Goal: Task Accomplishment & Management: Manage account settings

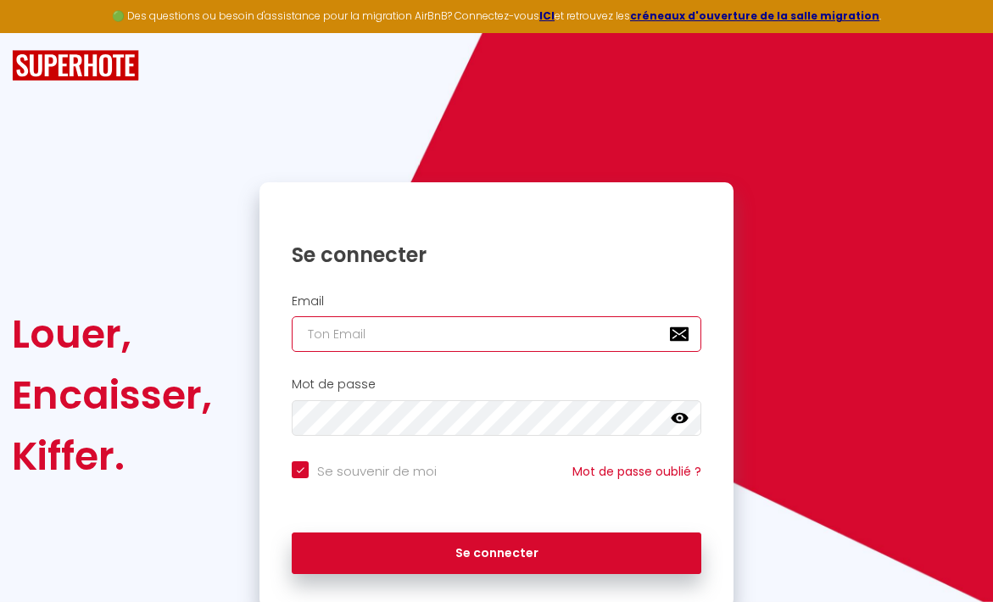
type input "c"
checkbox input "true"
type input "co"
checkbox input "true"
type input "cos"
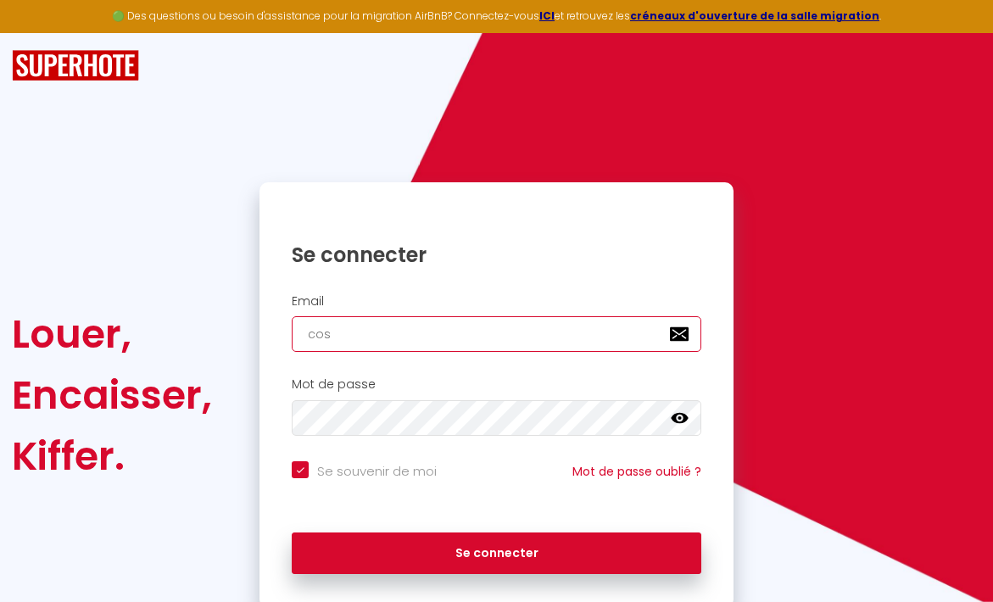
checkbox input "true"
type input "cost"
checkbox input "true"
type input "costv"
checkbox input "true"
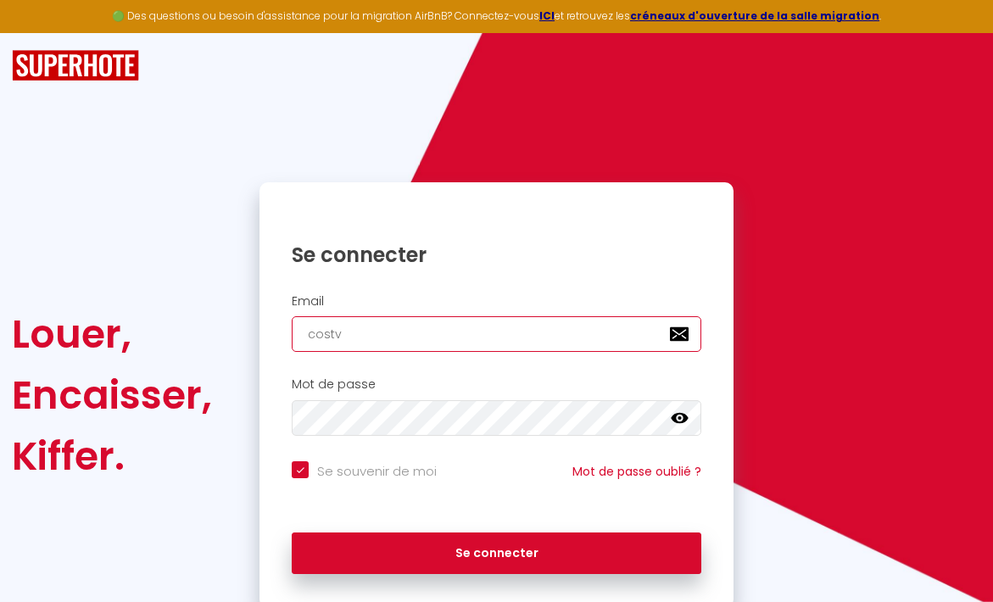
type input "cost"
checkbox input "true"
type input "cos"
checkbox input "true"
type input "cosy"
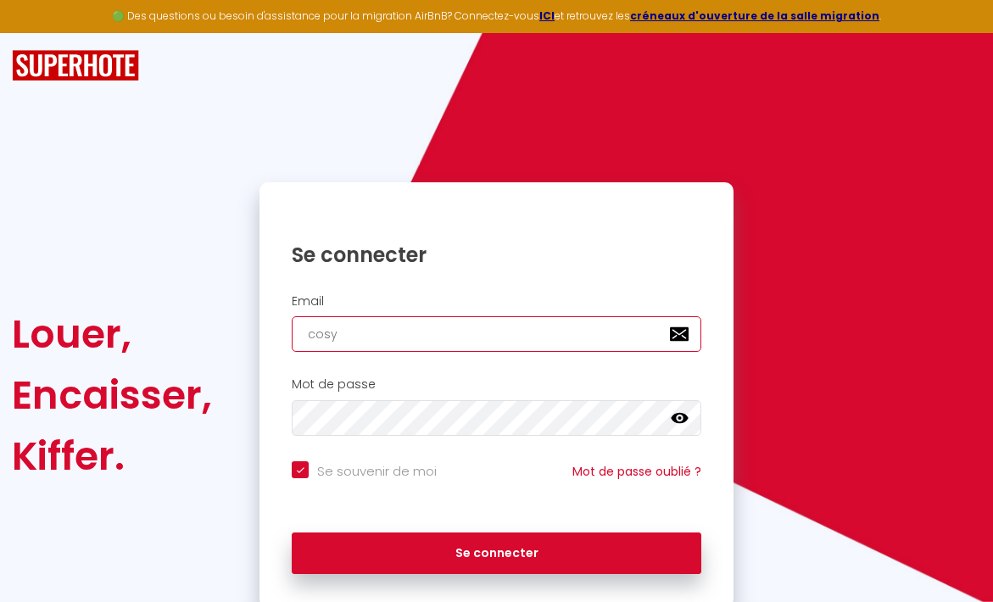
checkbox input "true"
type input "cosyv"
checkbox input "true"
type input "cosyvi"
checkbox input "true"
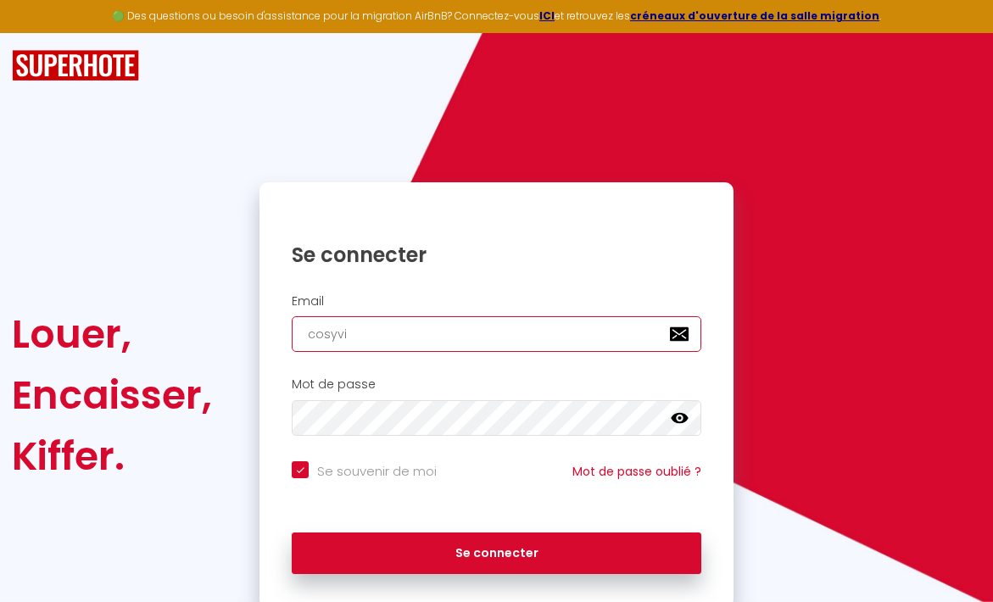
type input "cosyvil"
checkbox input "true"
type input "cosyvill"
checkbox input "true"
type input "cosyvilla"
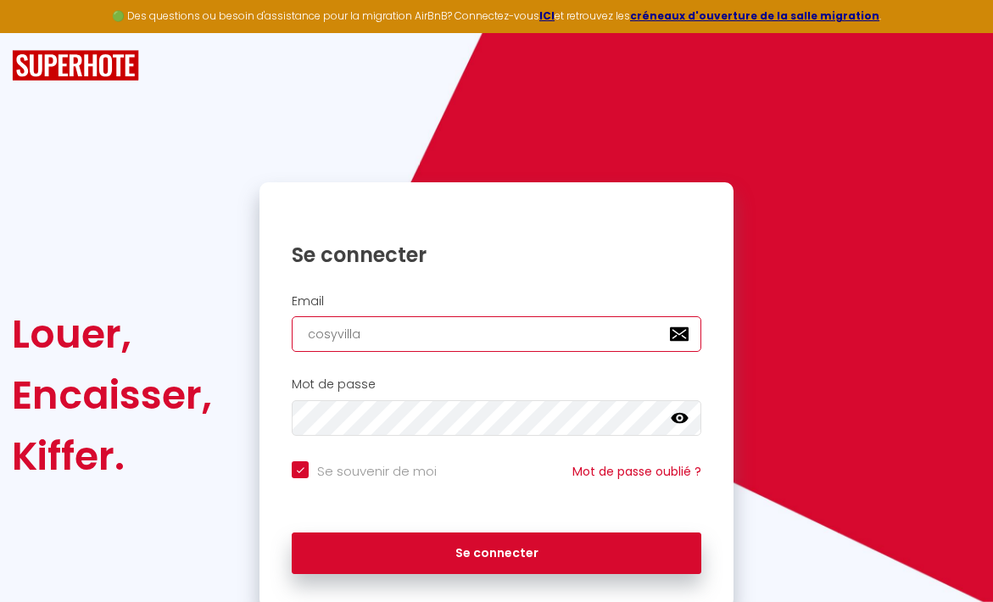
checkbox input "true"
type input "cosyvillas"
checkbox input "true"
type input "cosyvillas?"
checkbox input "true"
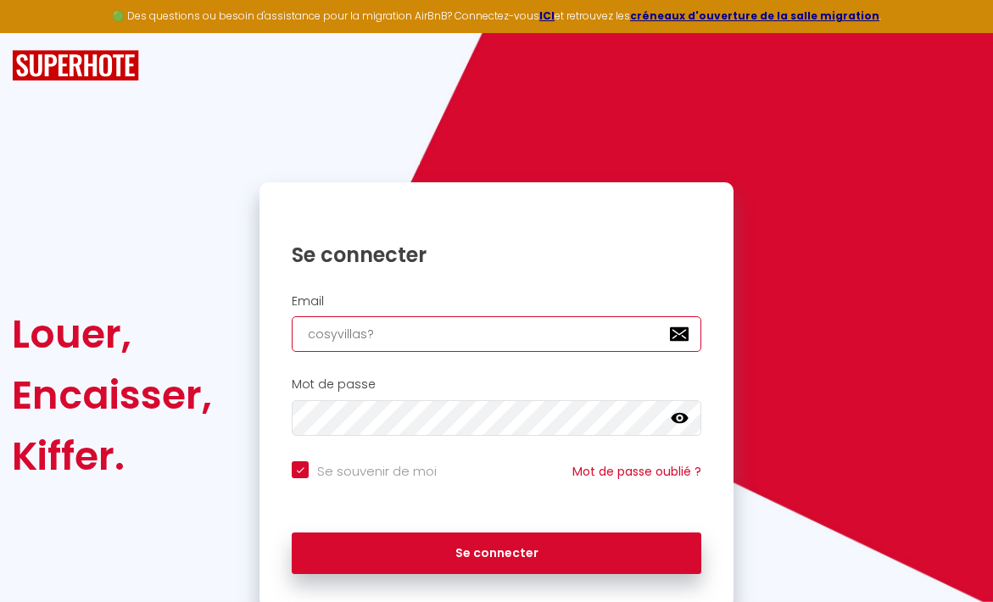
type input "cosyvillas?c"
checkbox input "true"
type input "cosyvillas?co"
checkbox input "true"
type input "cosyvillas?cob"
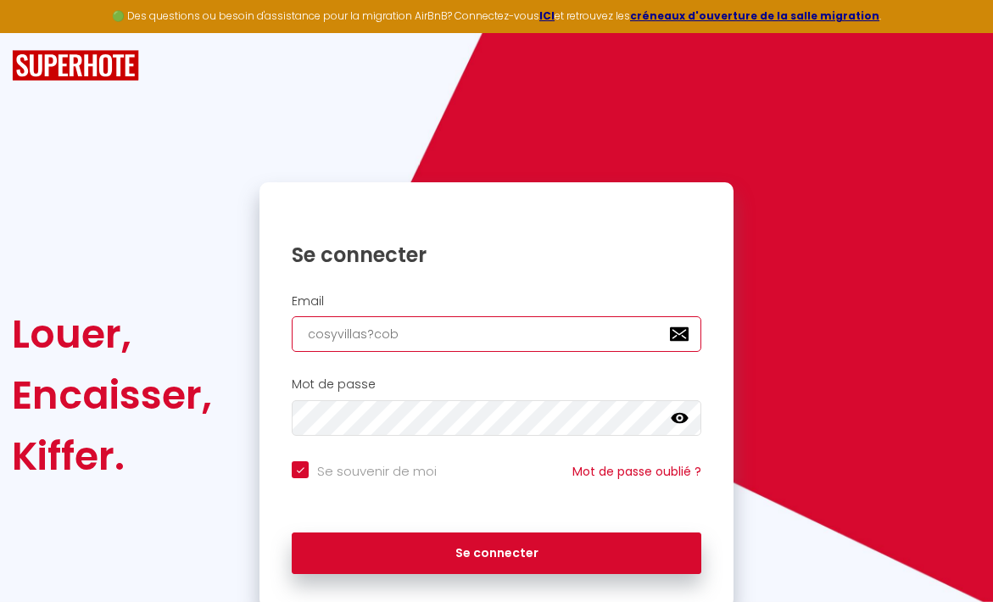
checkbox input "true"
type input "cosyvillas?cobn"
checkbox input "true"
type input "cosyvillas?cob"
checkbox input "true"
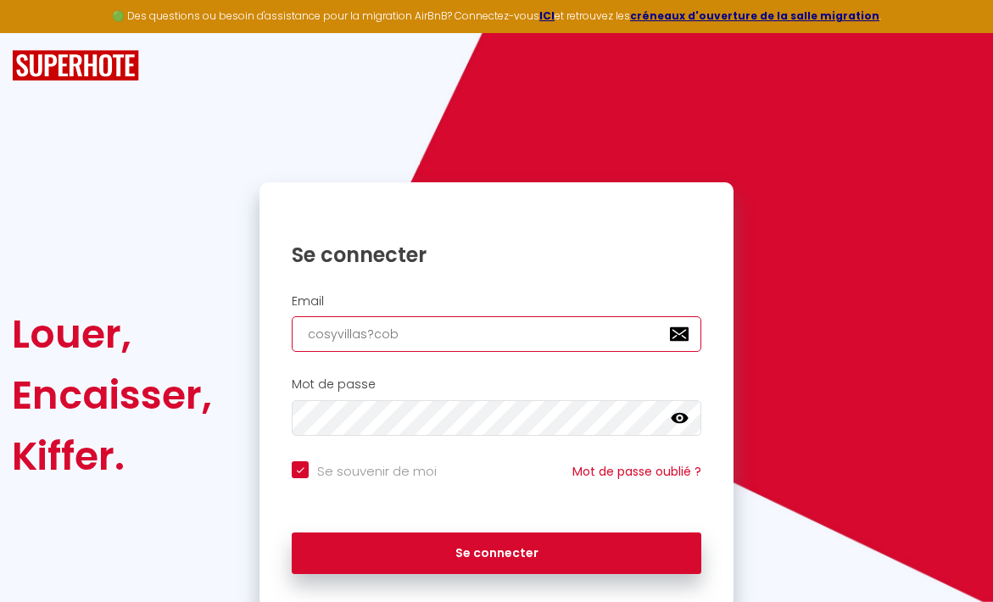
type input "cosyvillas?co"
checkbox input "true"
type input "cosyvillas?c"
checkbox input "true"
type input "cosyvillas?"
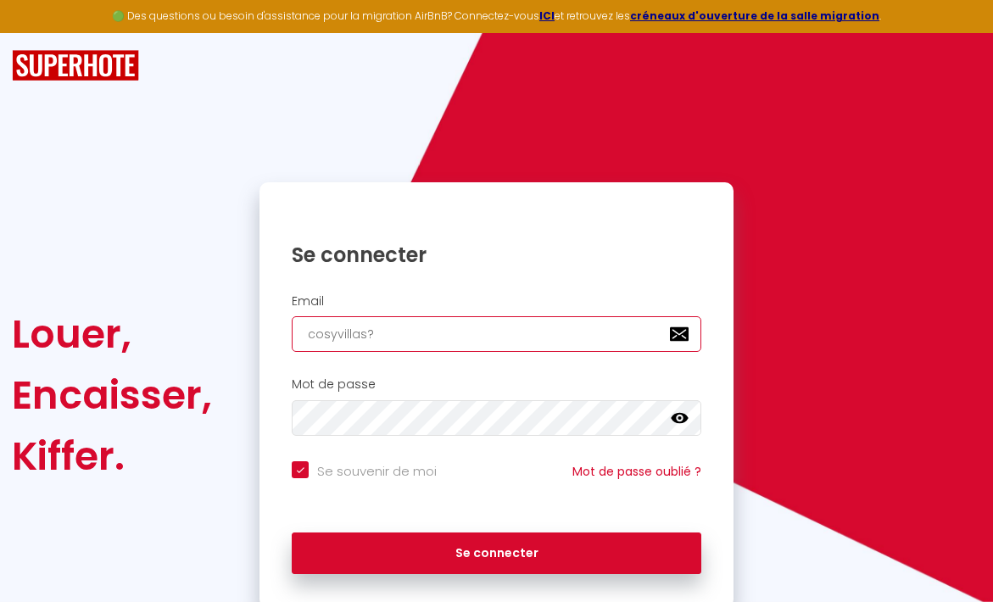
checkbox input "true"
type input "cosyvillas"
checkbox input "true"
type input "cosyvillas."
checkbox input "true"
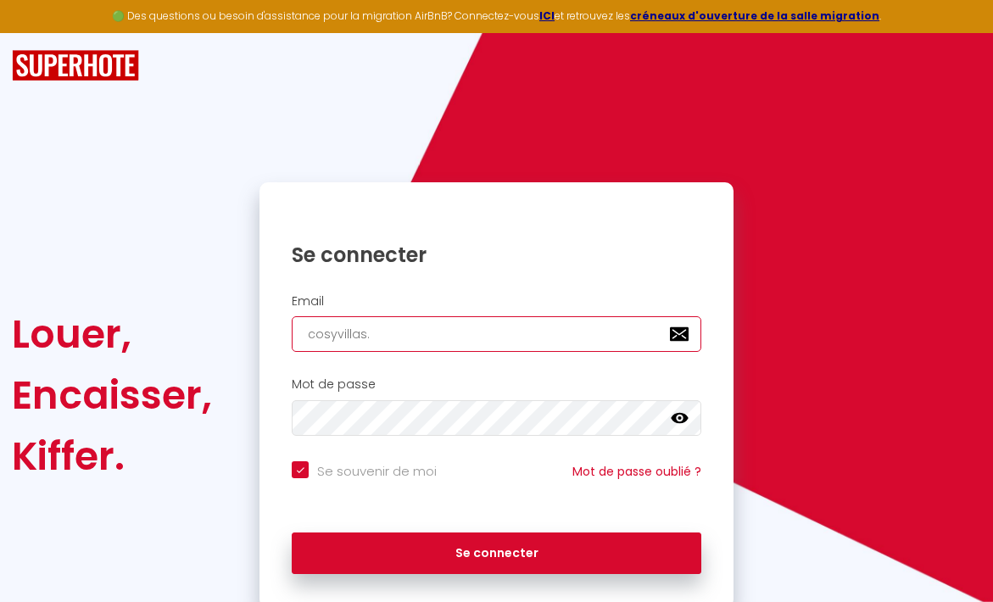
type input "cosyvillas.c"
checkbox input "true"
type input "[DOMAIN_NAME]"
checkbox input "true"
type input "cosyvillas.con"
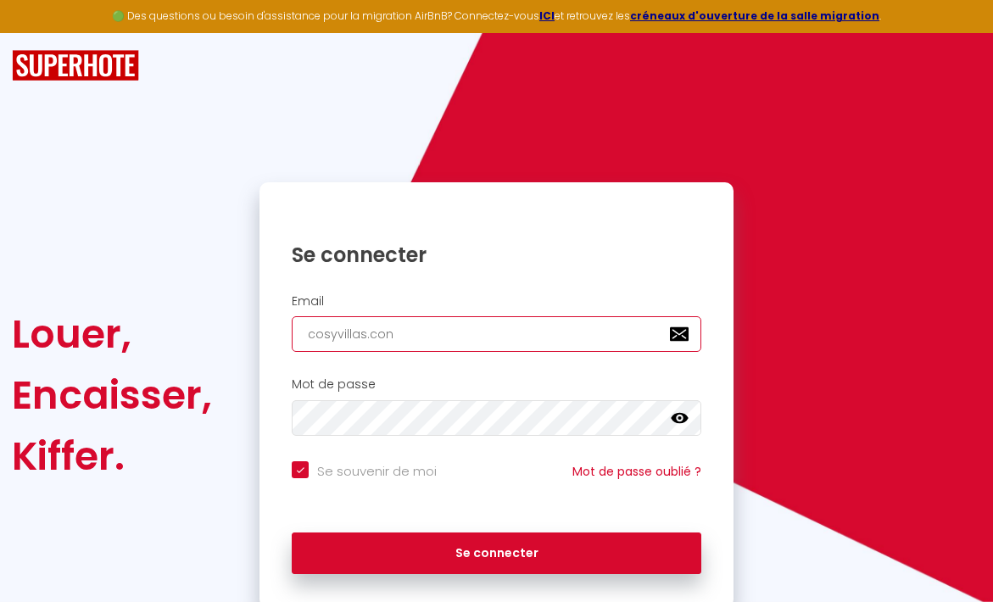
checkbox input "true"
type input "cosyvillas.conc"
checkbox input "true"
type input "cosyvillas.conci"
checkbox input "true"
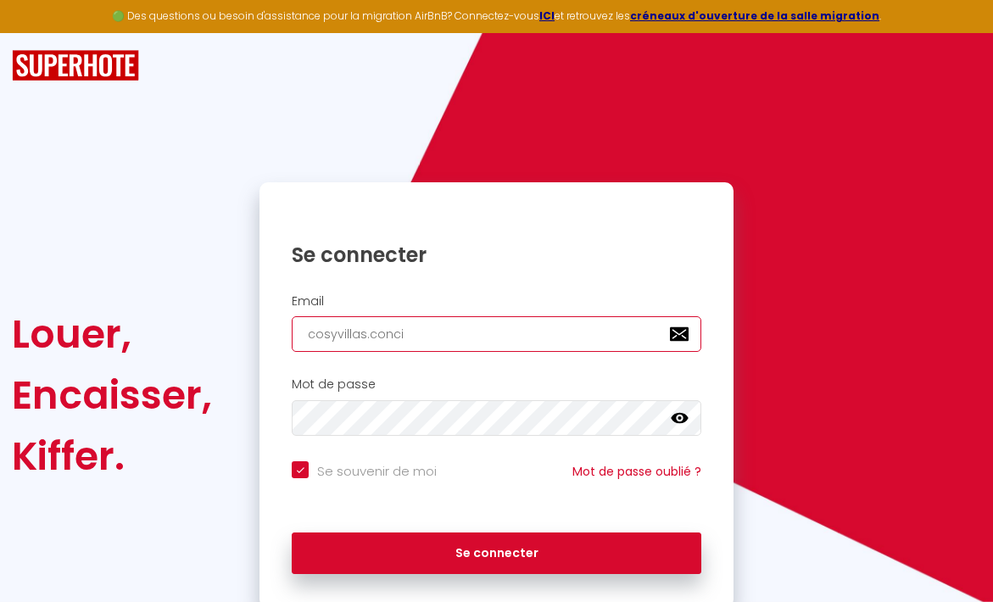
type input "cosyvillas.concie"
checkbox input "true"
type input "cosyvillas.concier"
checkbox input "true"
type input "cosyvillas.concierg"
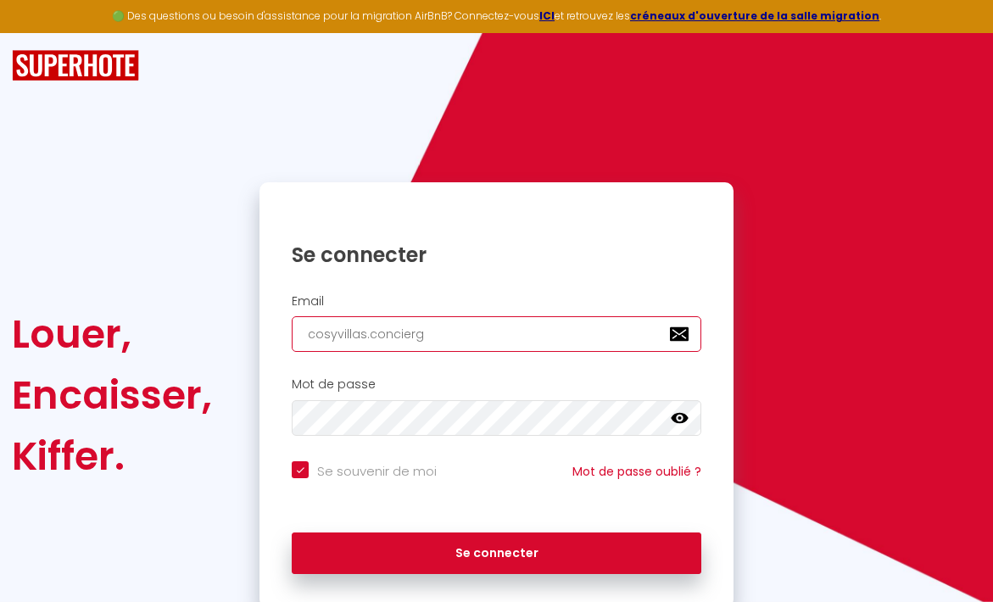
checkbox input "true"
type input "cosyvillas.concierge"
checkbox input "true"
type input "cosyvillas.concierger"
checkbox input "true"
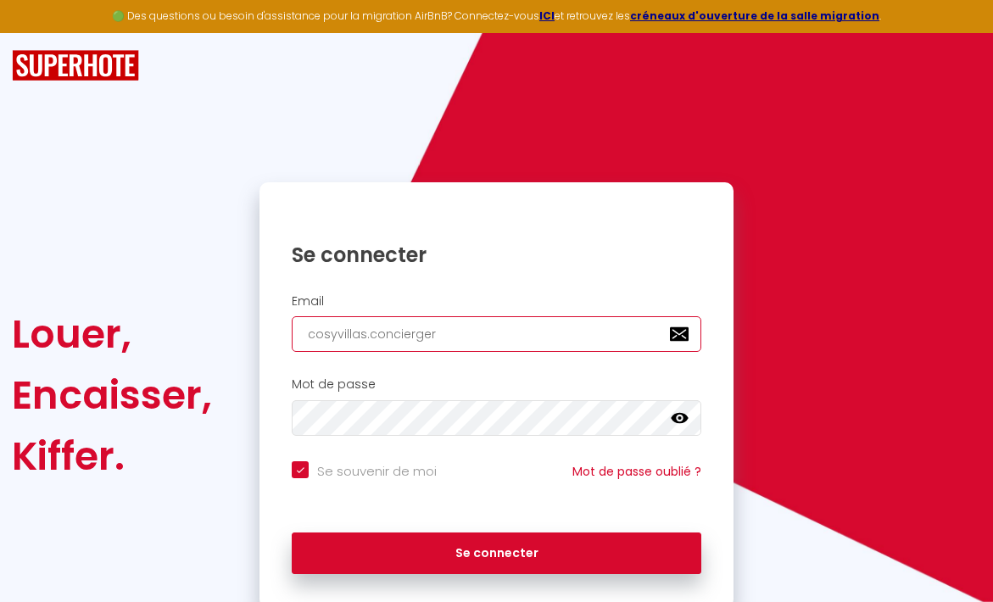
type input "cosyvillas.conciergeri"
checkbox input "true"
type input "cosyvillas.conciergerie"
checkbox input "true"
type input "cosyvillas.conciergerie@"
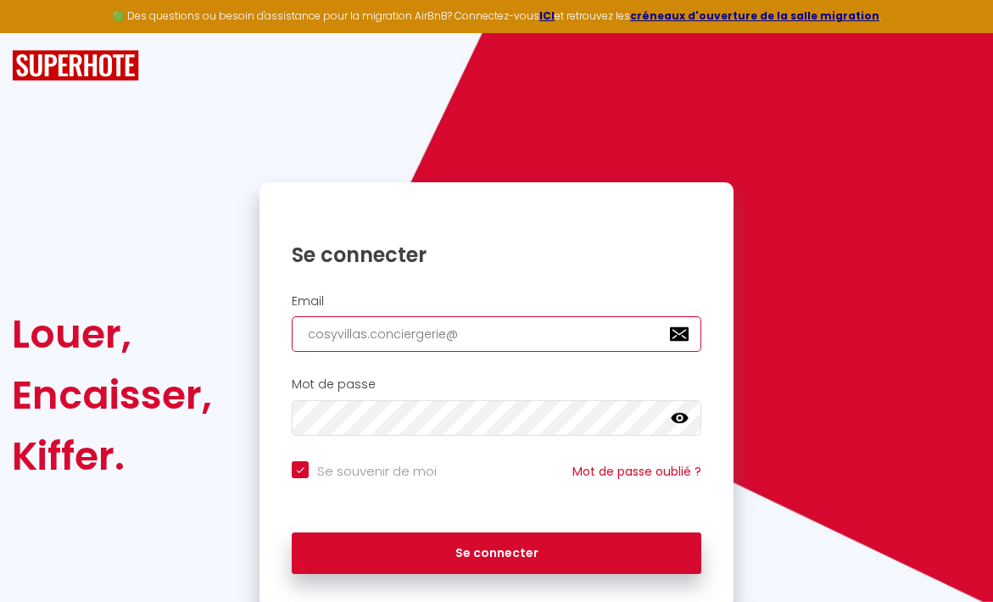
checkbox input "true"
type input "cosyvillas.conciergerie@g"
checkbox input "true"
type input "cosyvillas.conciergerie@gm"
checkbox input "true"
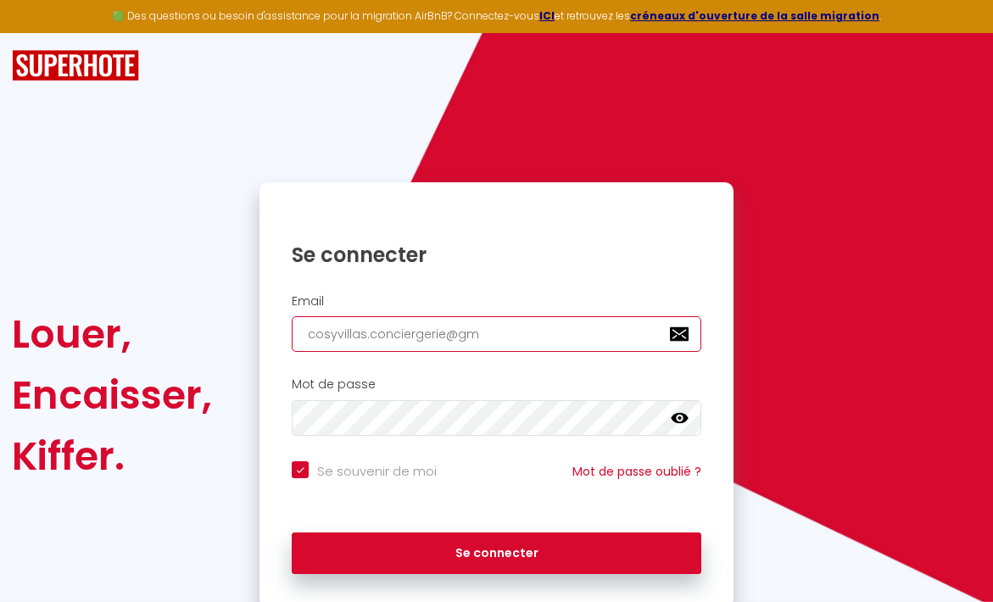
type input "cosyvillas.conciergerie@gma"
checkbox input "true"
type input "cosyvillas.conciergerie@gmai"
checkbox input "true"
type input "[EMAIL_ADDRESS]"
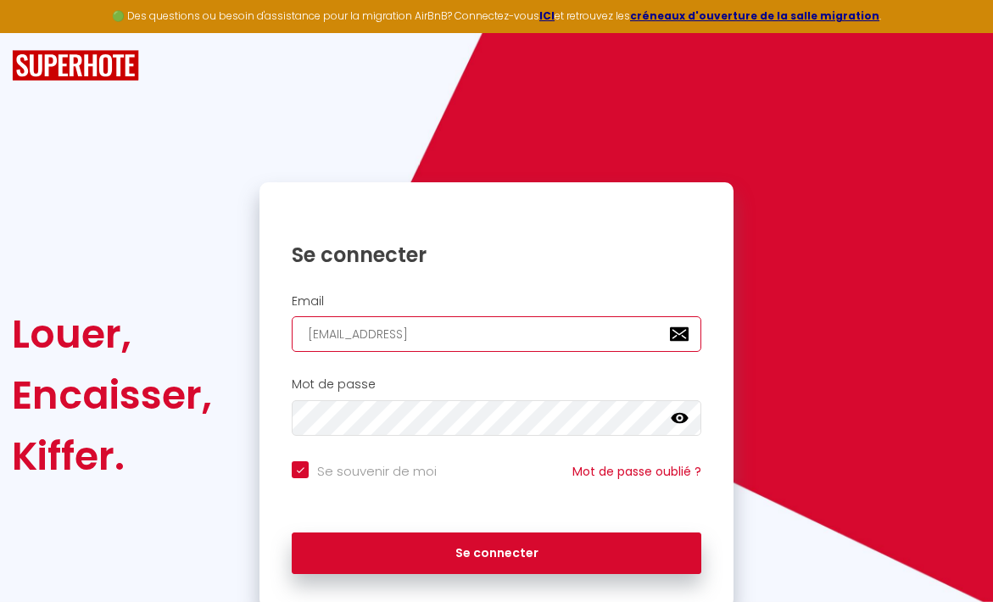
checkbox input "true"
type input "[EMAIL_ADDRESS]."
checkbox input "true"
type input "cosyvillas.conciergerie@gmail.c"
checkbox input "true"
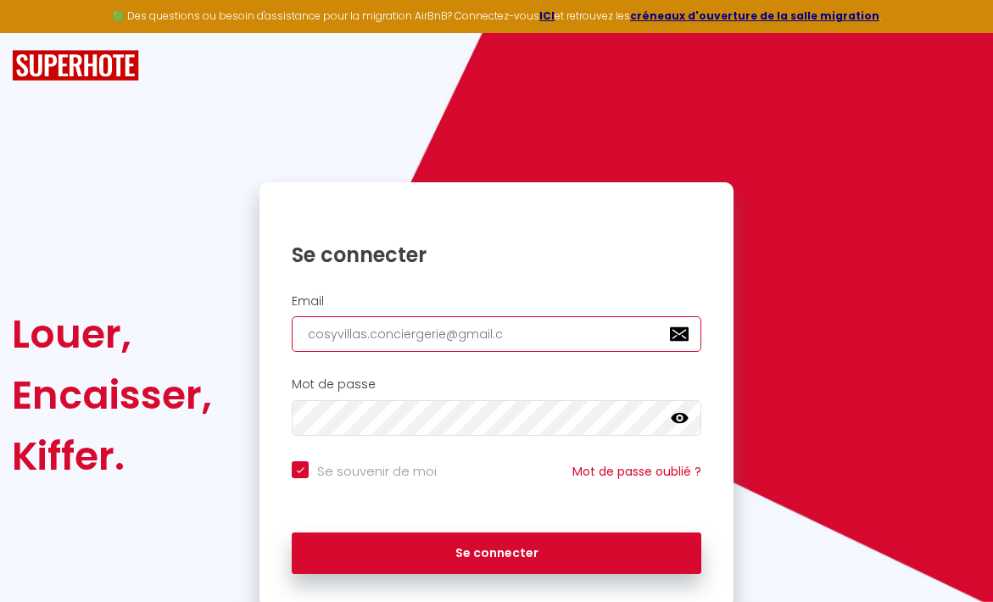
type input "[EMAIL_ADDRESS][DOMAIN_NAME]"
checkbox input "true"
type input "[EMAIL_ADDRESS][DOMAIN_NAME]"
checkbox input "true"
type input "[EMAIL_ADDRESS][DOMAIN_NAME]"
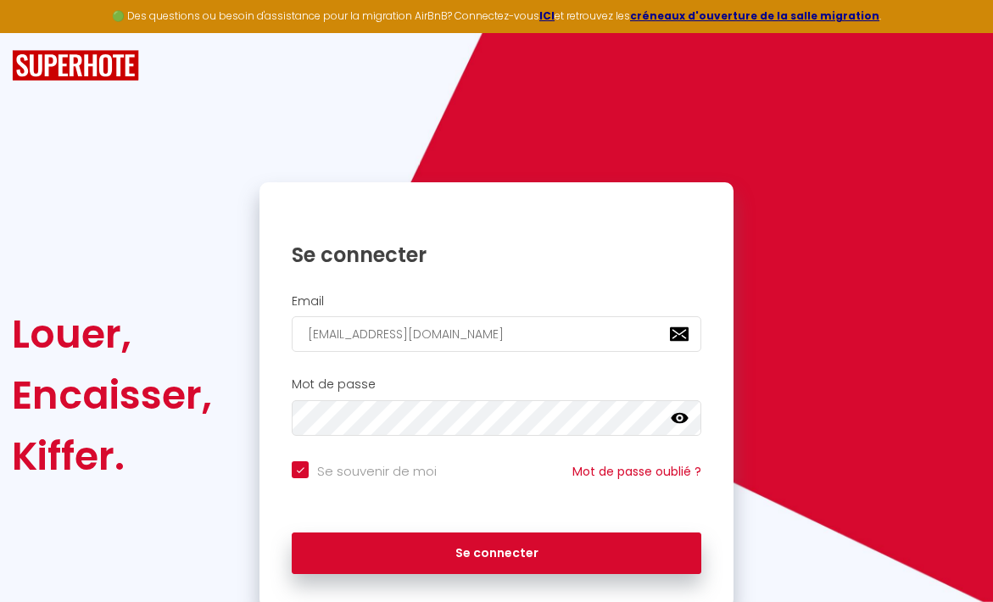
click at [679, 415] on icon at bounding box center [679, 418] width 17 height 10
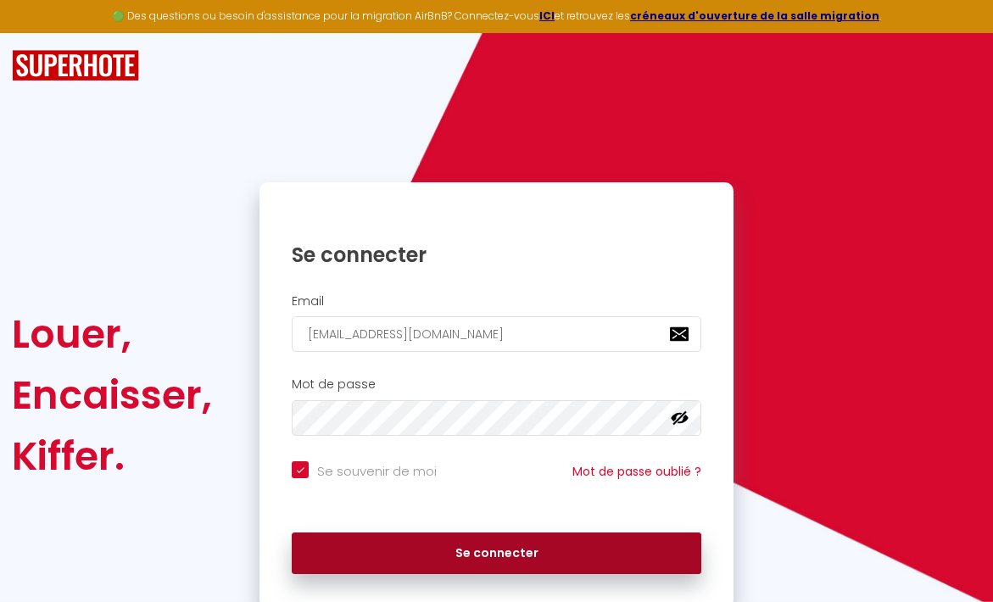
click at [572, 557] on button "Se connecter" at bounding box center [496, 553] width 409 height 42
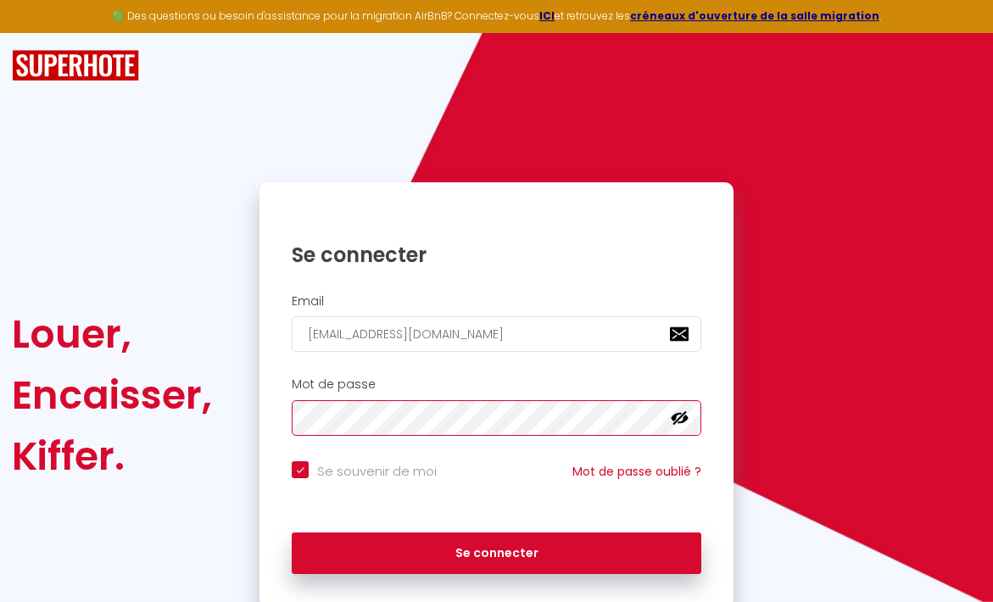
click at [496, 550] on button "Se connecter" at bounding box center [496, 553] width 409 height 42
checkbox input "true"
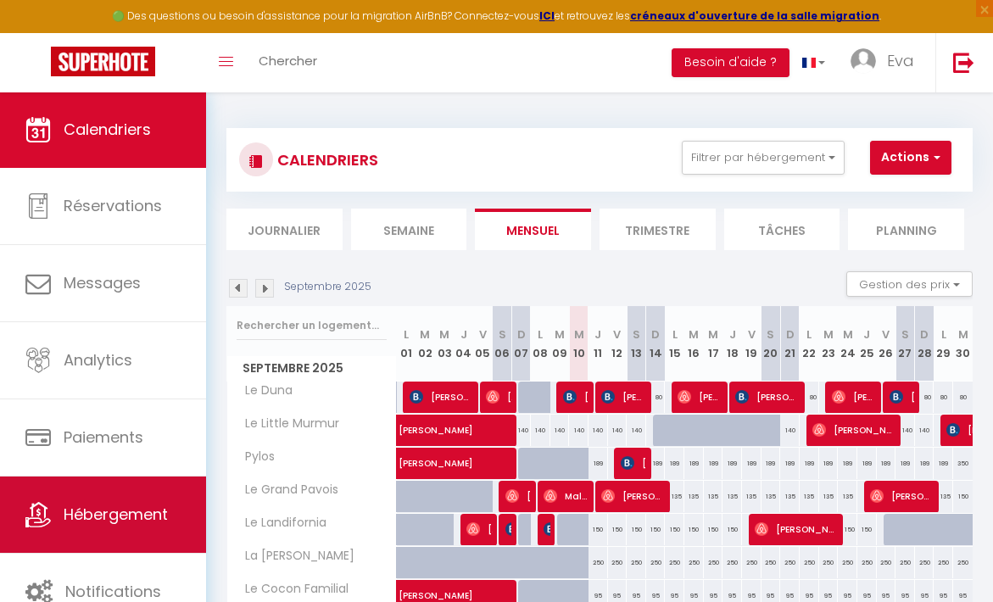
click at [103, 491] on link "Hébergement" at bounding box center [103, 514] width 206 height 76
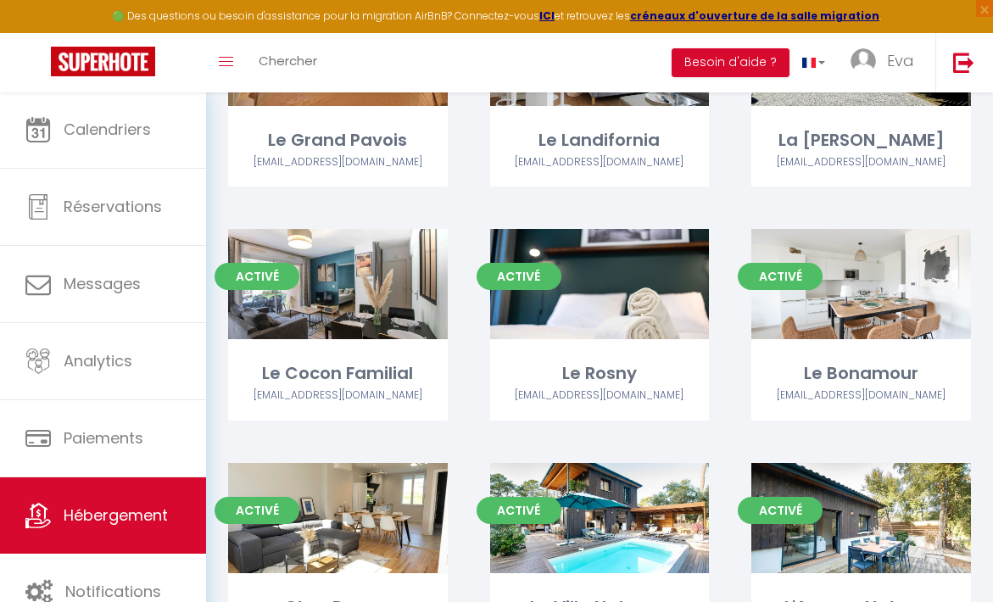
scroll to position [537, 0]
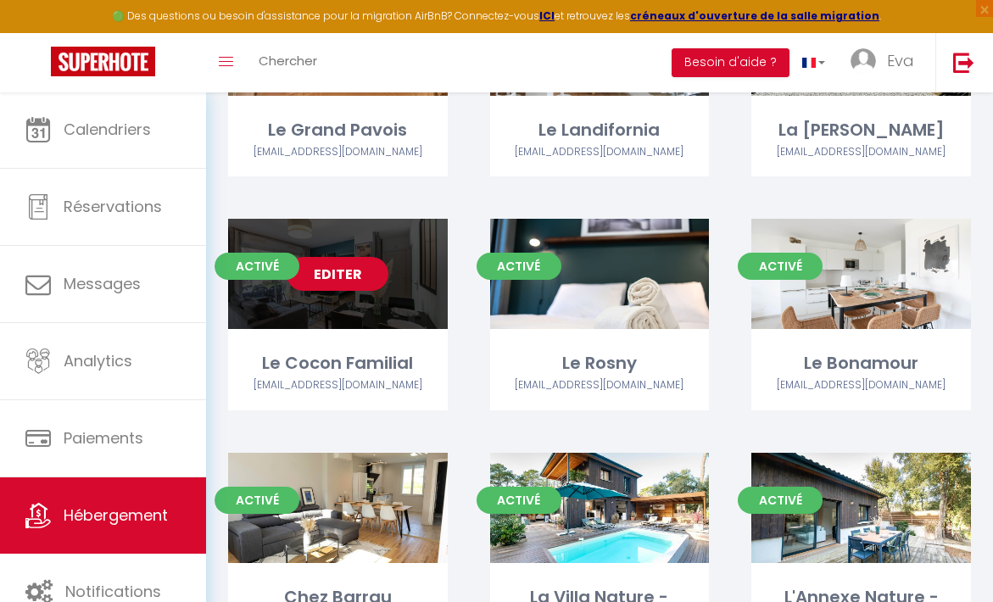
click at [359, 290] on link "Editer" at bounding box center [337, 274] width 102 height 34
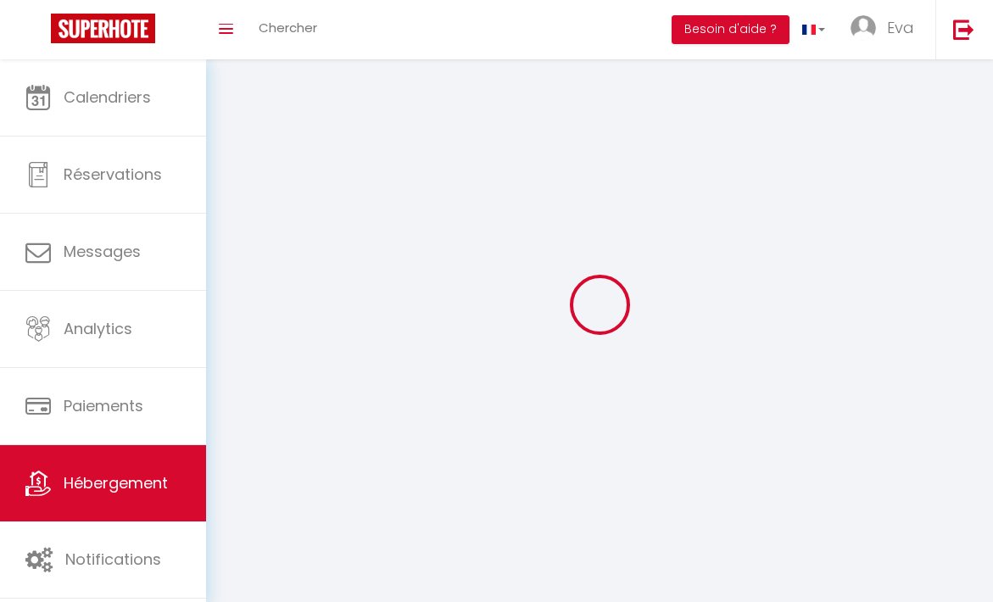
select select "1"
select select "28"
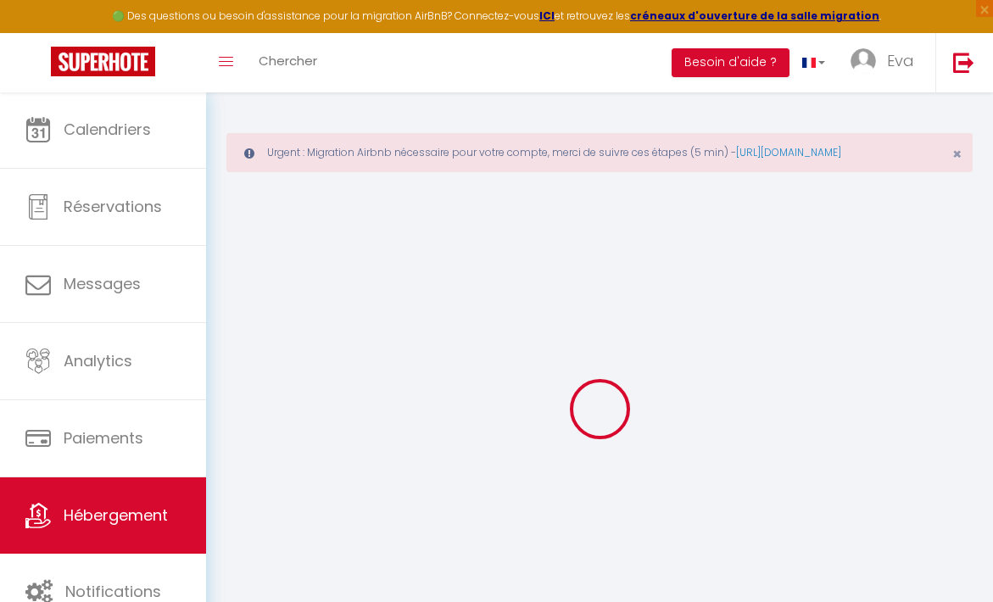
select select
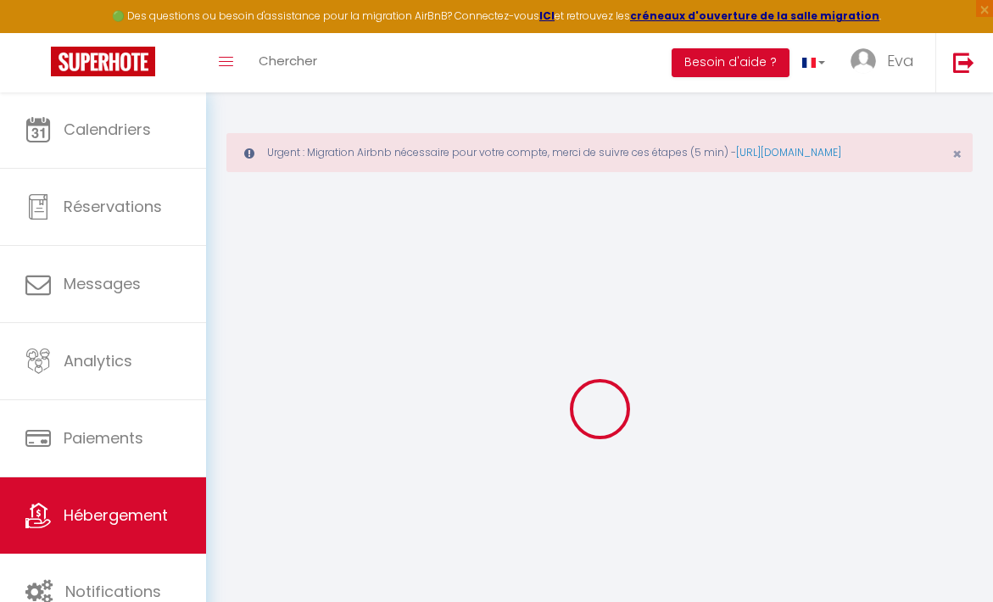
select select
checkbox input "false"
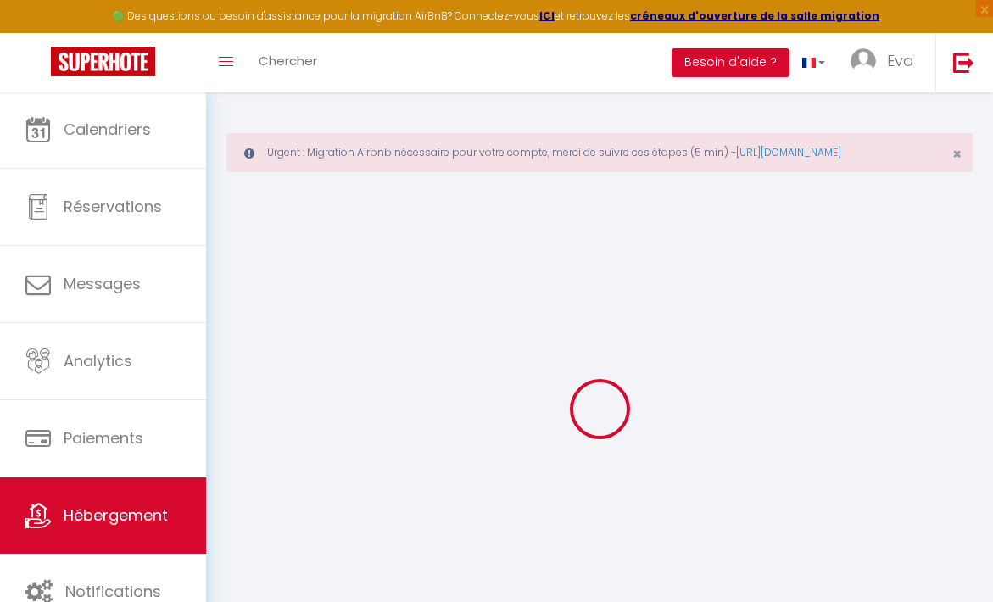
select select
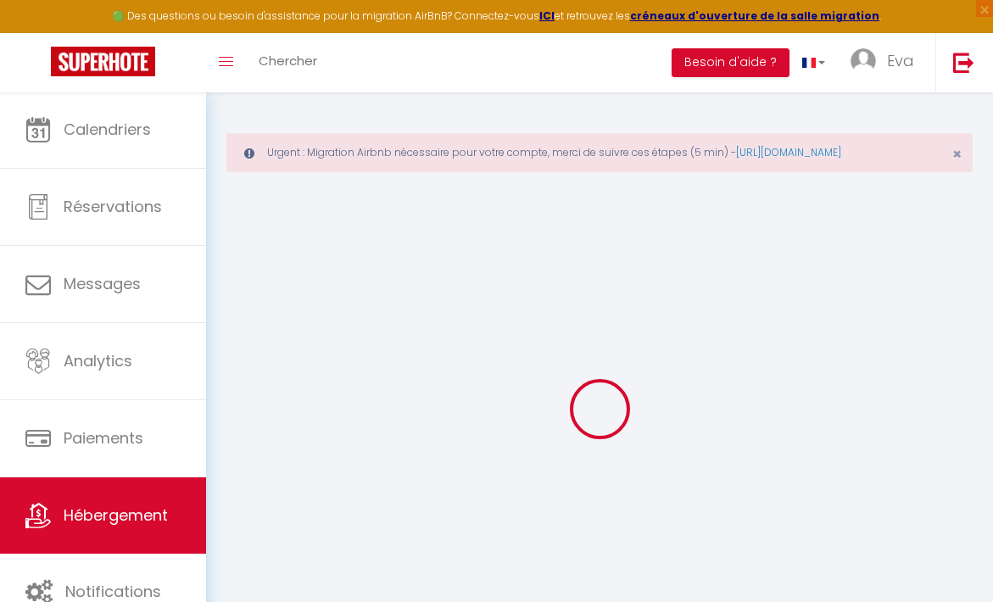
select select
checkbox input "false"
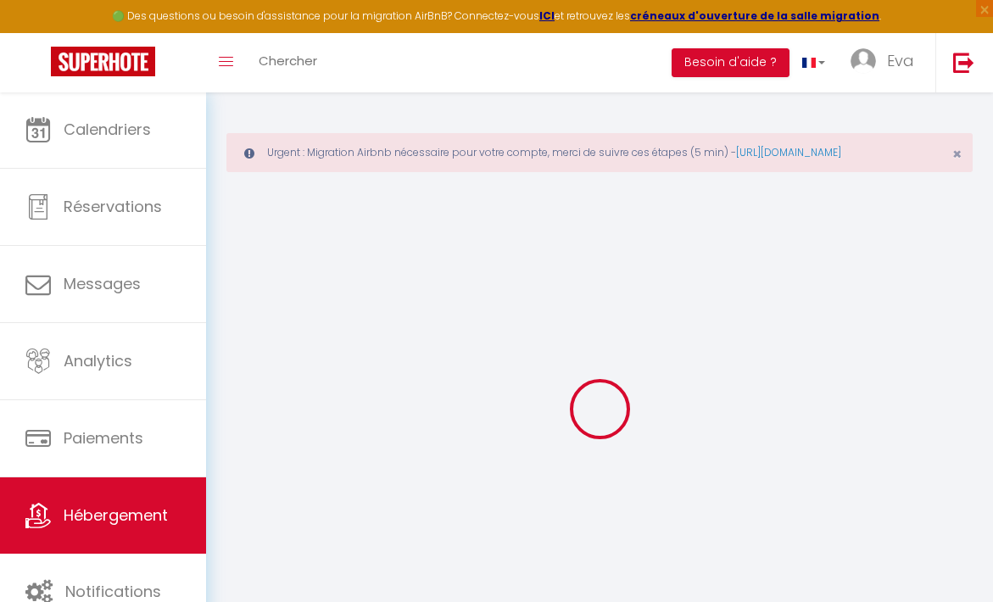
checkbox input "false"
select select
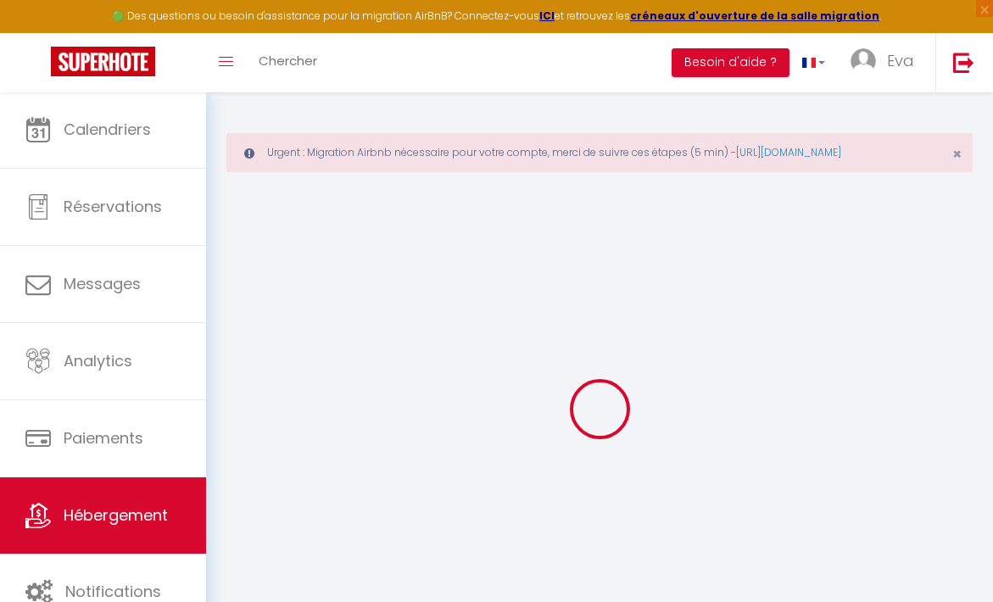
select select
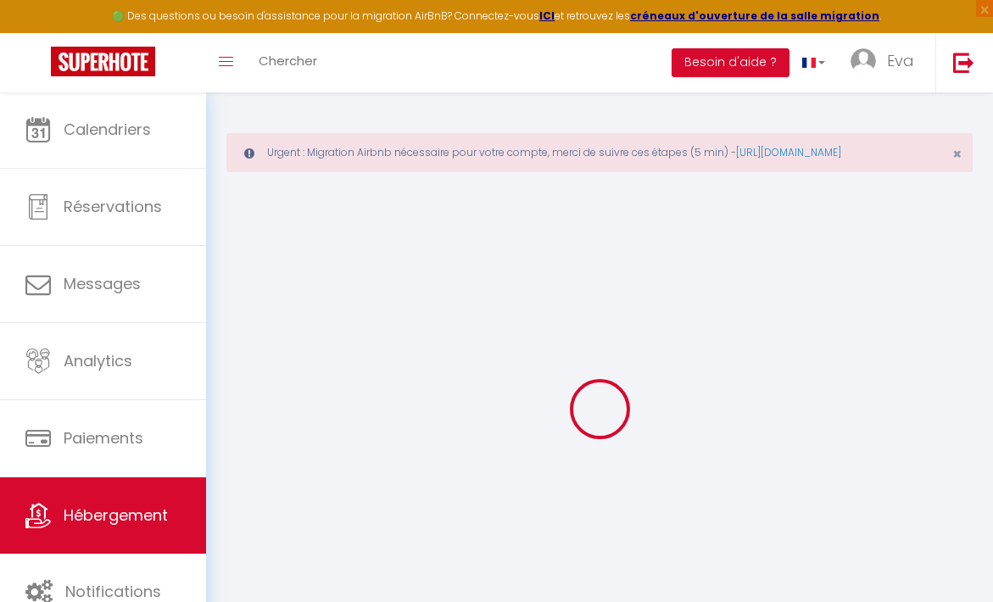
checkbox input "false"
select select
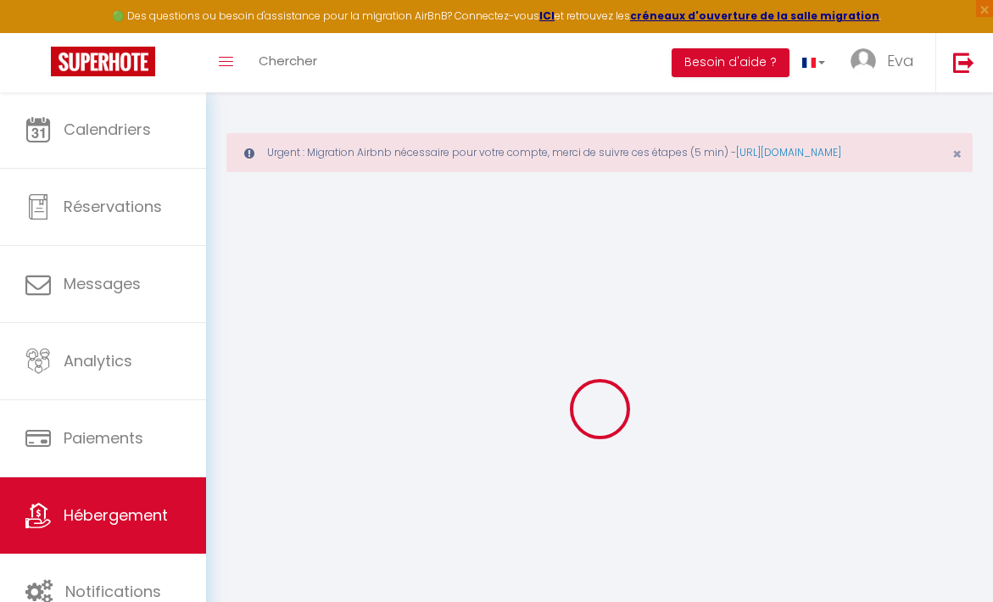
select select
type input "Le Cocon Familial"
type input "[PERSON_NAME]"
select select "2"
type input "100"
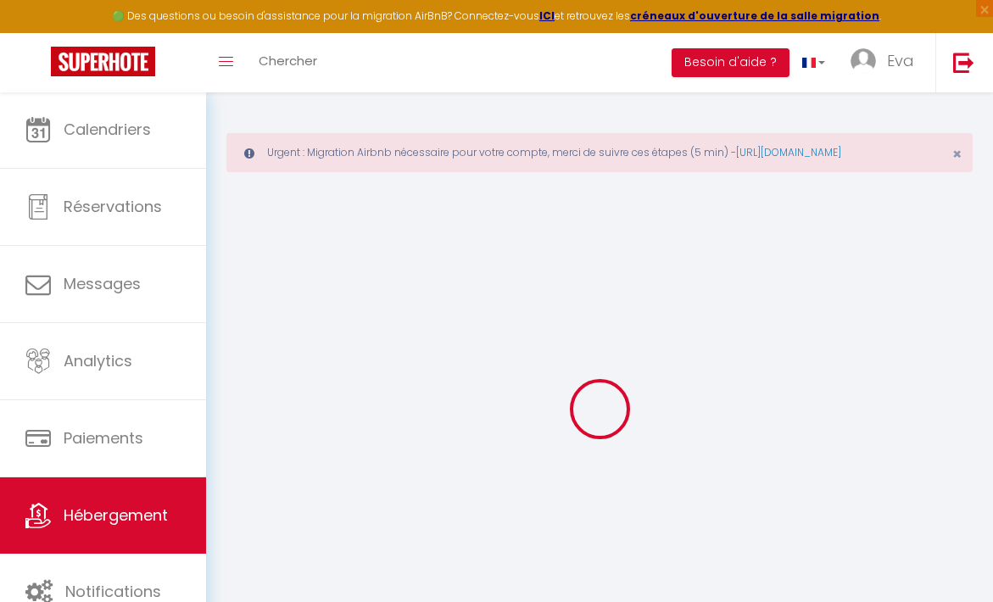
type input "50"
select select
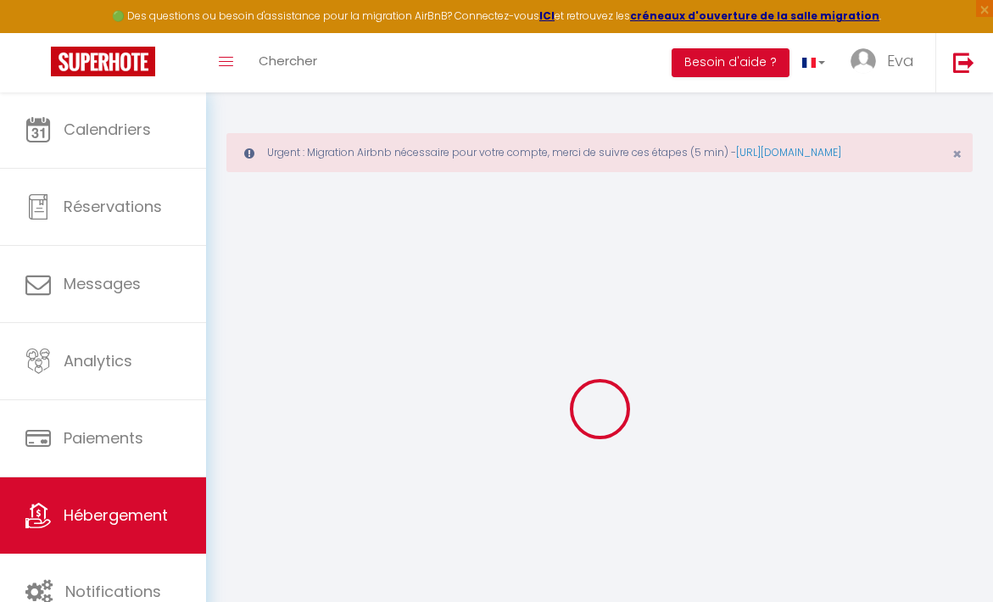
select select
type input "Route de Soorts"
type input "40130"
type input "Capbreton"
type input "[EMAIL_ADDRESS][DOMAIN_NAME]"
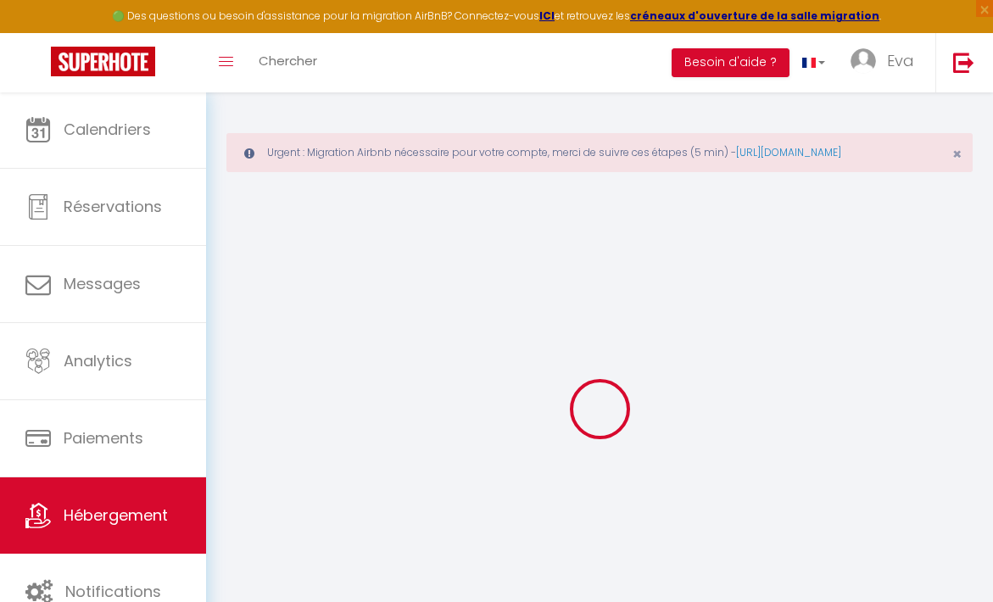
select select
checkbox input "false"
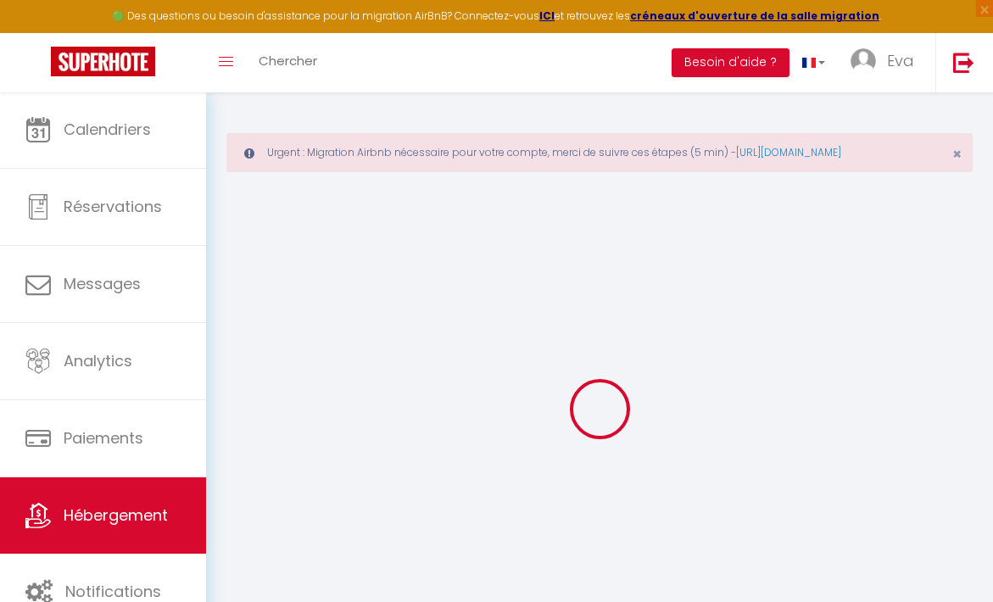
type input "0"
select select
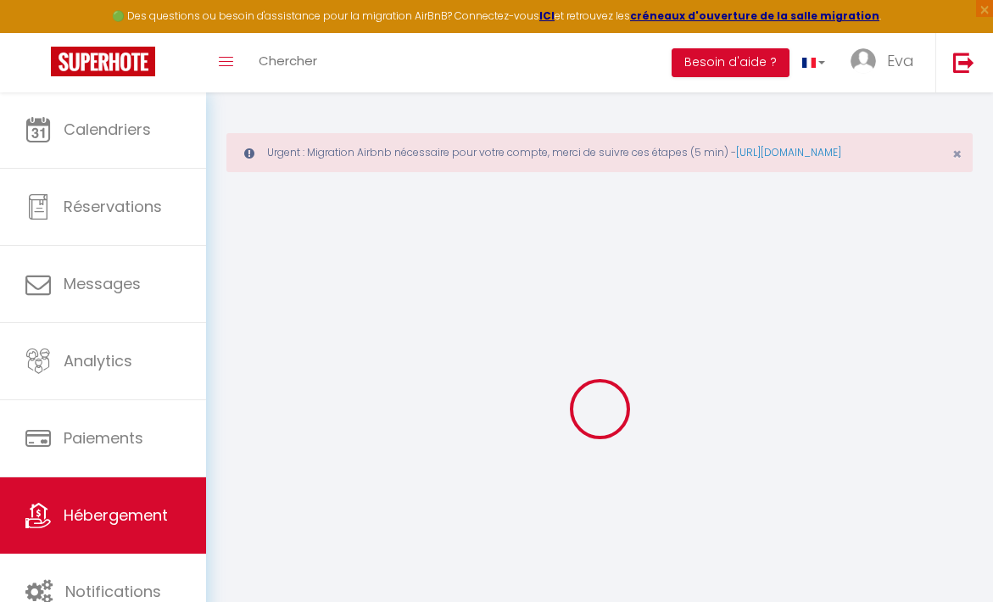
select select
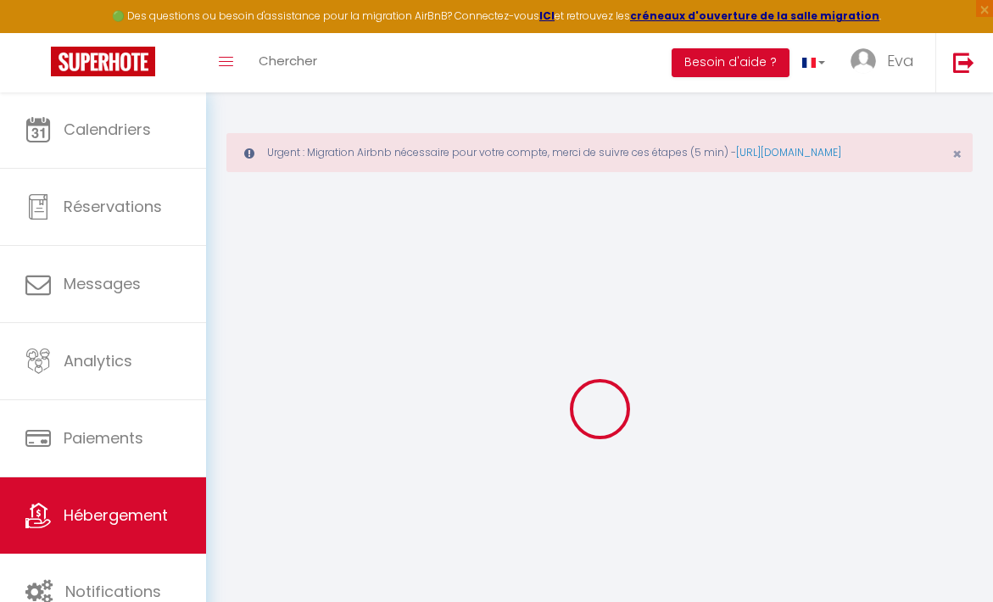
checkbox input "false"
select select
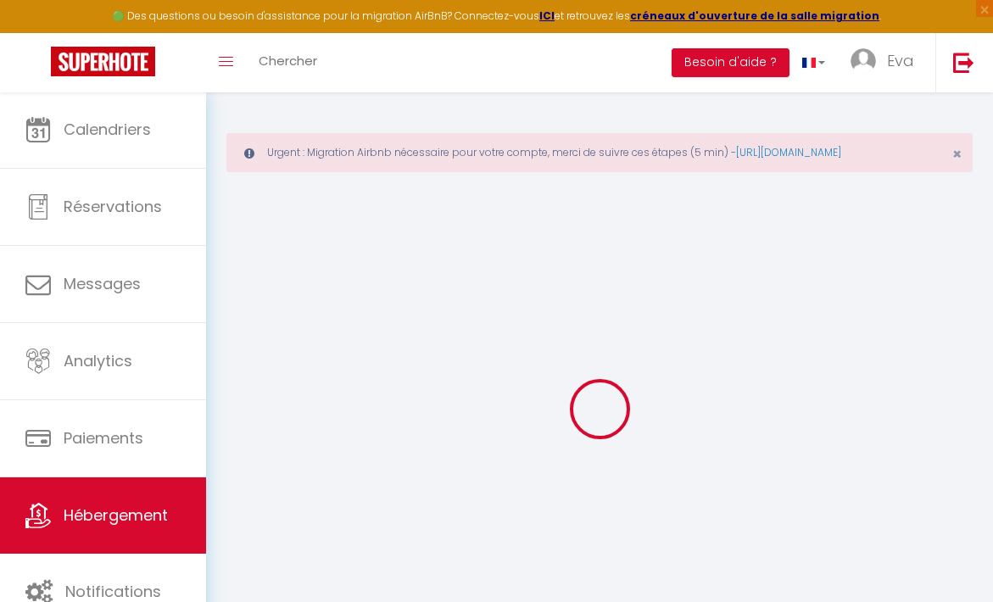
checkbox input "false"
select select "16:00"
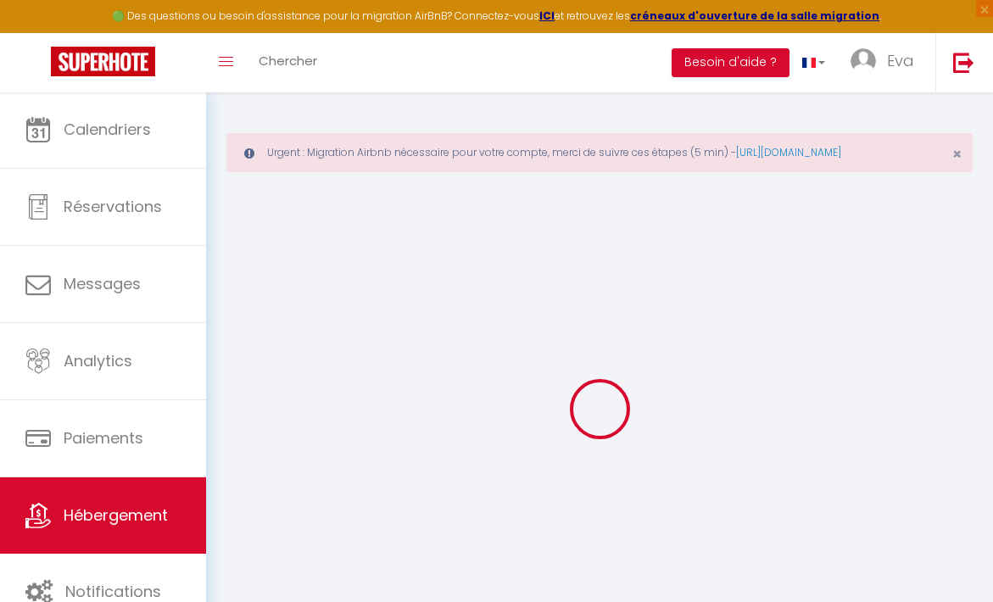
select select "20:00"
select select "10:00"
select select "30"
select select "120"
select select
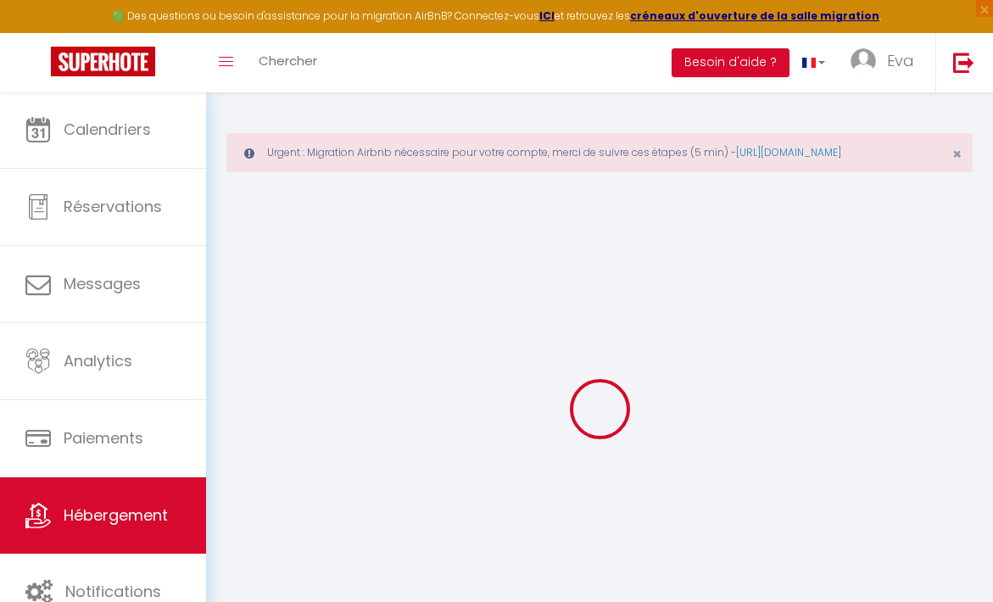
checkbox input "false"
select select
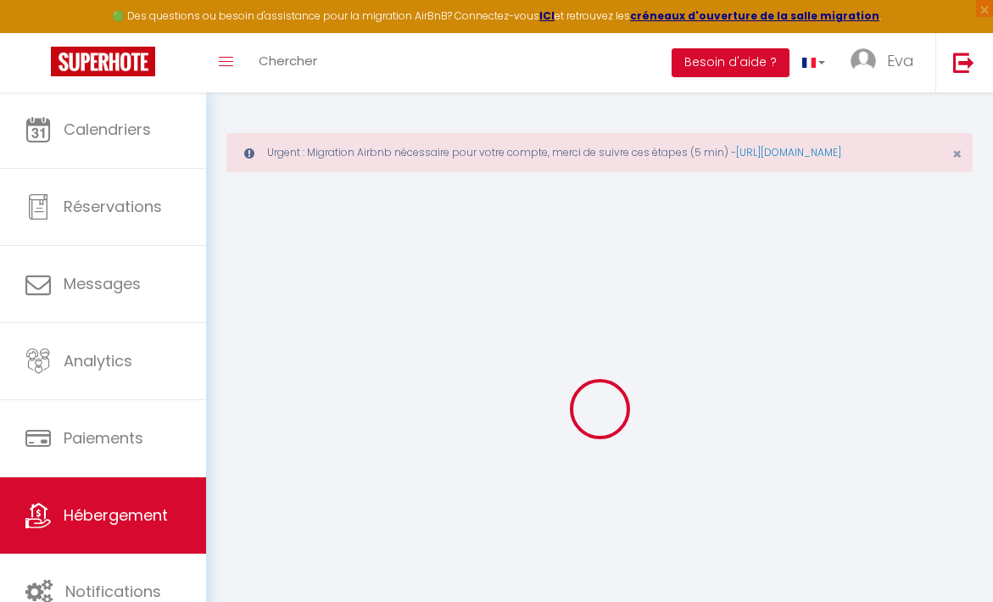
checkbox input "false"
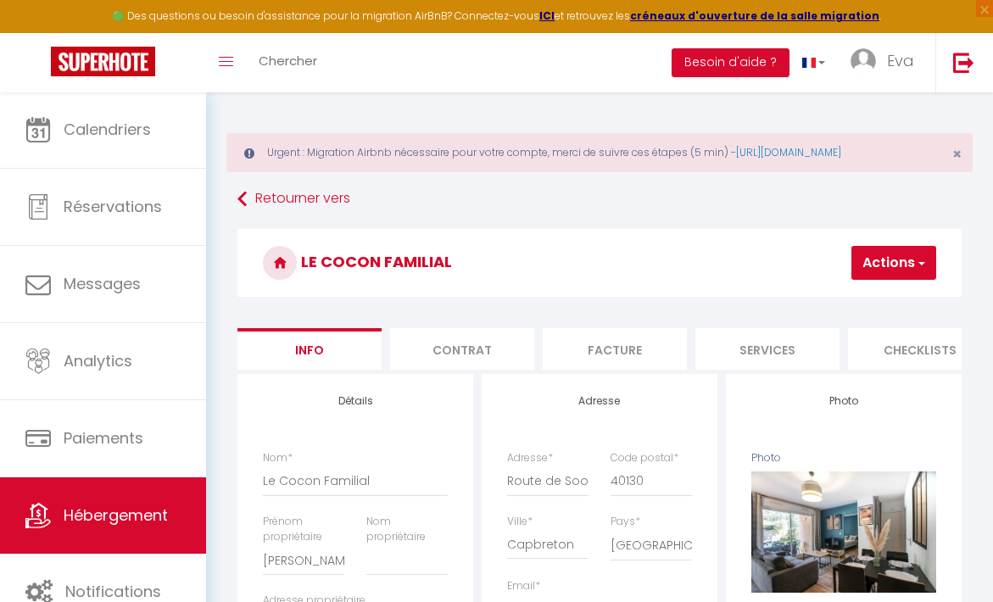
select select
checkbox input "false"
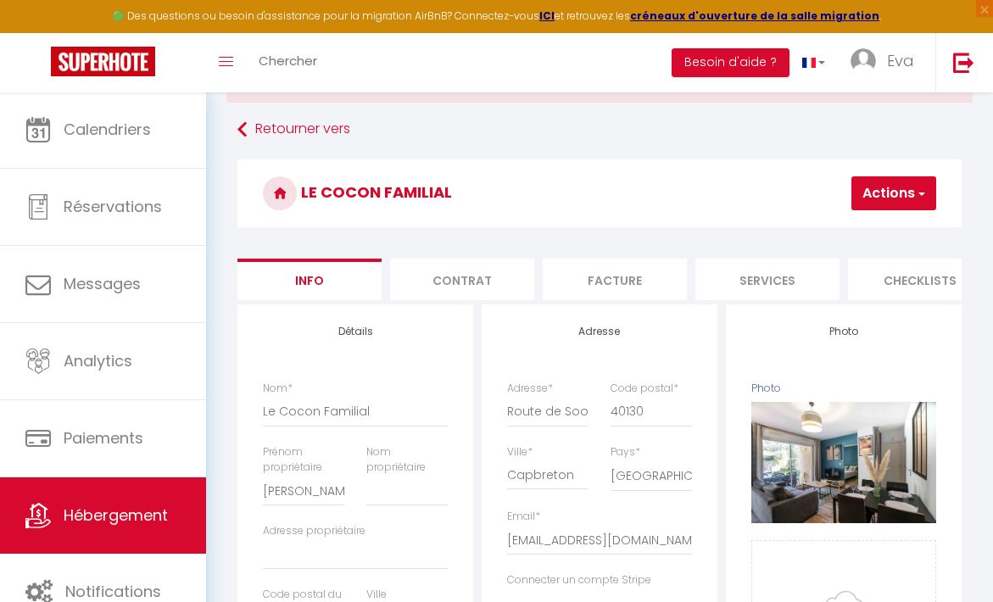
scroll to position [70, 0]
click at [886, 209] on button "Actions" at bounding box center [893, 192] width 85 height 34
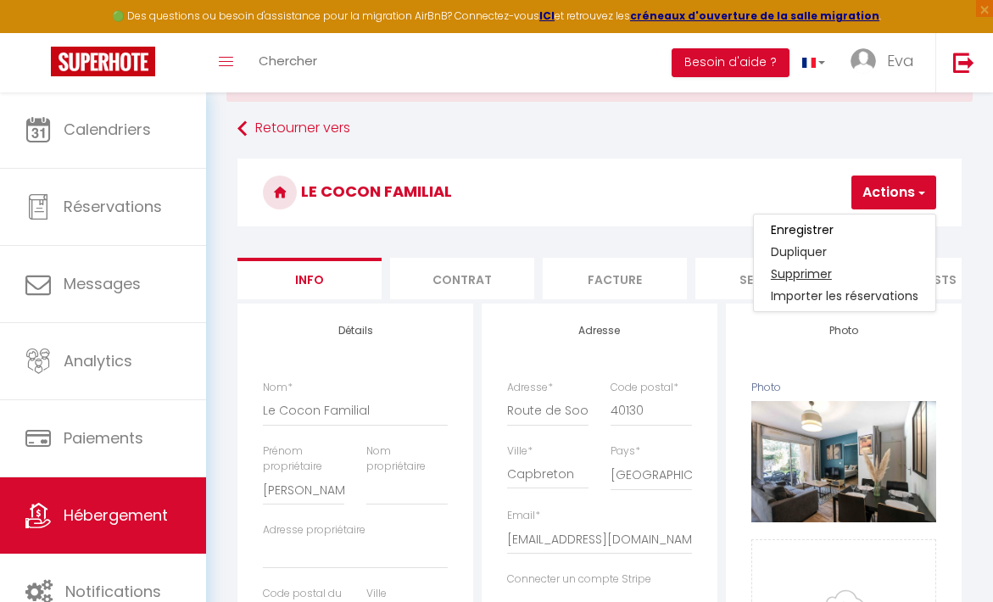
click at [821, 285] on link "Supprimer" at bounding box center [843, 274] width 181 height 22
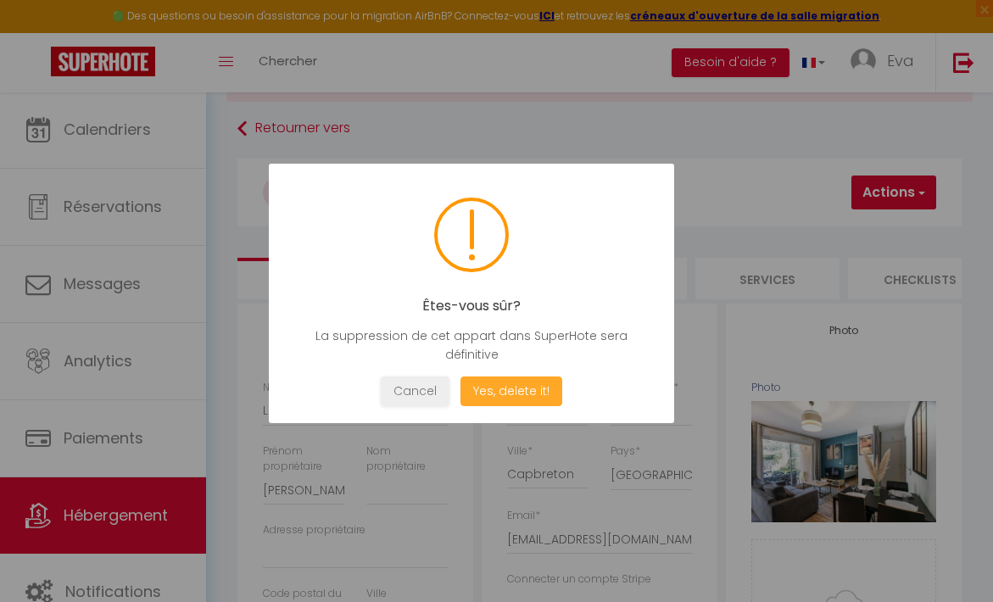
click at [516, 386] on button "Yes, delete it!" at bounding box center [511, 391] width 102 height 30
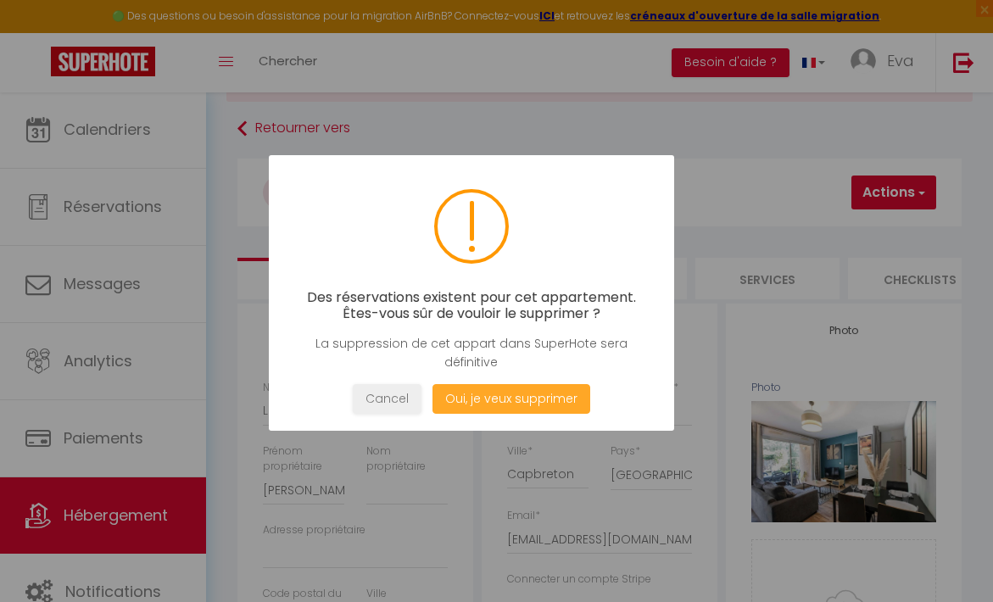
click at [512, 397] on button "Oui, je veux supprimer" at bounding box center [511, 399] width 158 height 30
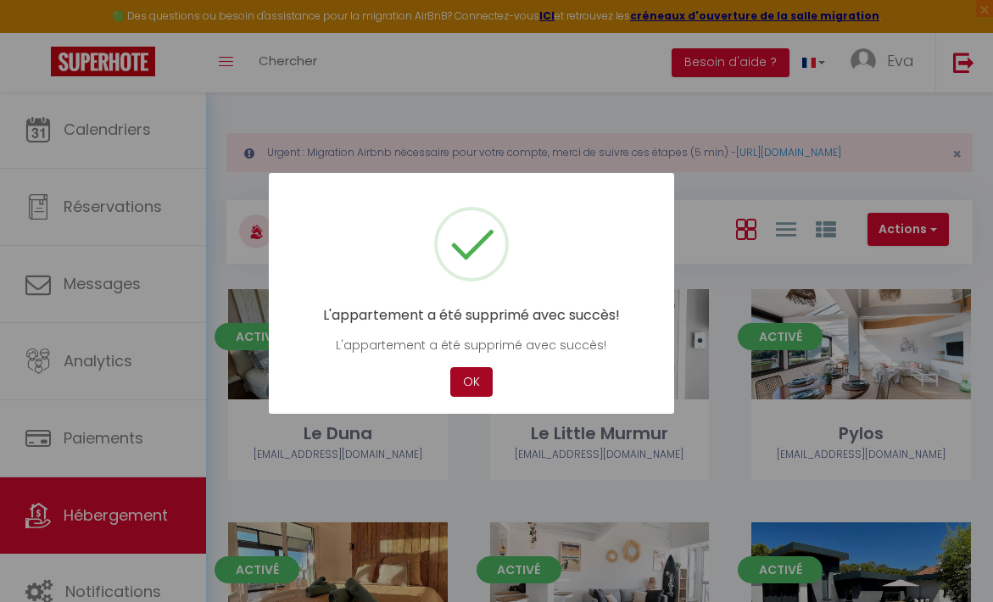
click at [480, 373] on button "OK" at bounding box center [471, 382] width 42 height 30
